Goal: Navigation & Orientation: Understand site structure

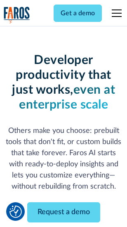
scroll to position [99, 0]
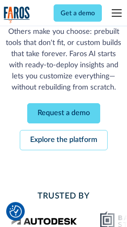
click at [64, 114] on link "Request a demo" at bounding box center [63, 114] width 73 height 20
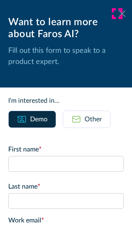
click at [119, 14] on icon at bounding box center [122, 13] width 7 height 6
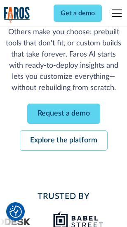
scroll to position [125, 0]
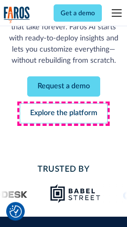
click at [64, 114] on link "Explore the platform" at bounding box center [64, 114] width 88 height 20
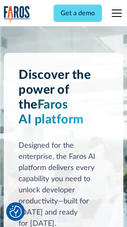
scroll to position [6282, 0]
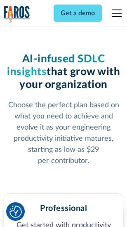
scroll to position [1307, 0]
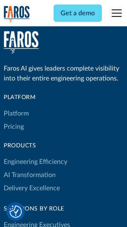
click at [16, 113] on link "Platform" at bounding box center [16, 113] width 25 height 13
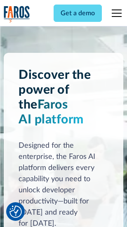
scroll to position [6547, 0]
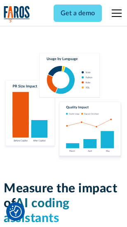
scroll to position [5148, 0]
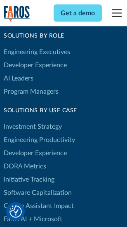
click at [25, 160] on link "DORA Metrics" at bounding box center [25, 166] width 42 height 13
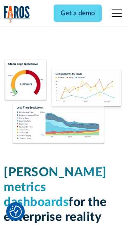
scroll to position [3651, 0]
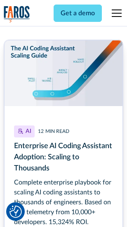
scroll to position [3756, 0]
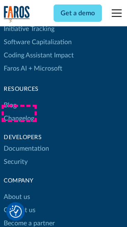
click at [19, 113] on link "Changelog" at bounding box center [19, 118] width 31 height 13
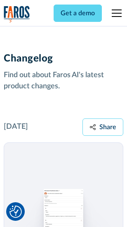
scroll to position [10113, 0]
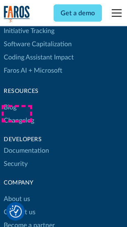
click at [16, 193] on link "About us" at bounding box center [17, 199] width 26 height 13
